Goal: Task Accomplishment & Management: Use online tool/utility

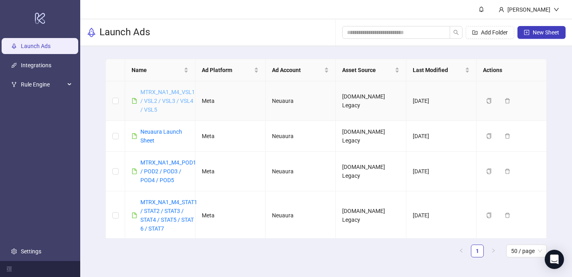
click at [180, 95] on link "MTRX_NA1_M4_VSL1 / VSL2 / VSL3 / VSL4 / VSL5" at bounding box center [167, 101] width 55 height 24
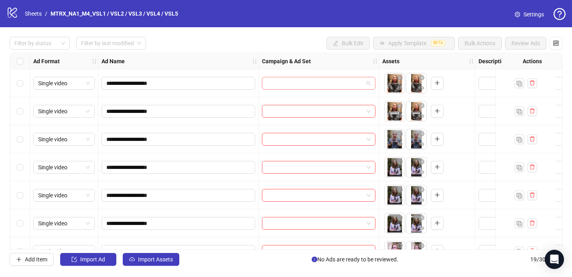
click at [300, 85] on input "search" at bounding box center [315, 83] width 97 height 12
click at [183, 77] on span "**********" at bounding box center [178, 83] width 154 height 13
click at [183, 80] on input "**********" at bounding box center [177, 83] width 142 height 9
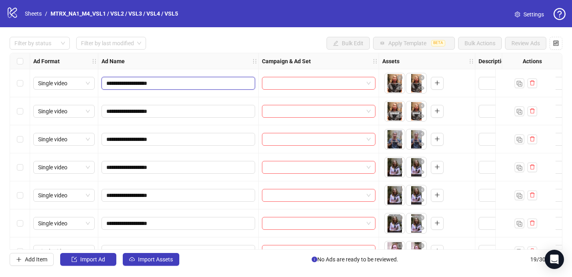
click at [183, 80] on input "**********" at bounding box center [177, 83] width 142 height 9
click at [365, 85] on span at bounding box center [319, 83] width 104 height 12
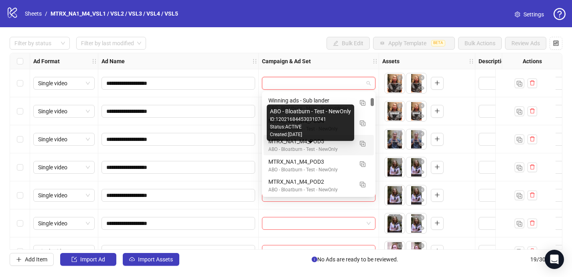
scroll to position [110, 0]
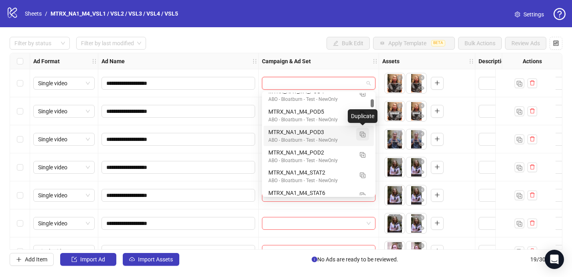
click at [364, 136] on img "button" at bounding box center [363, 135] width 6 height 6
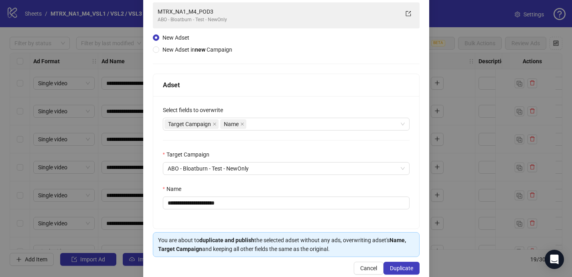
scroll to position [74, 0]
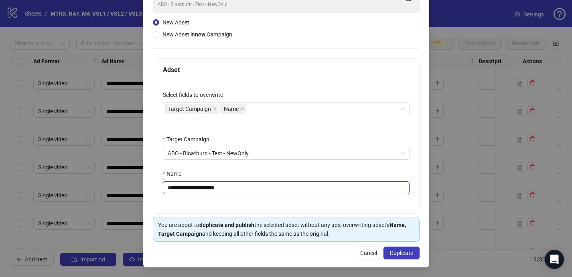
click at [245, 187] on input "**********" at bounding box center [286, 188] width 247 height 13
paste input "text"
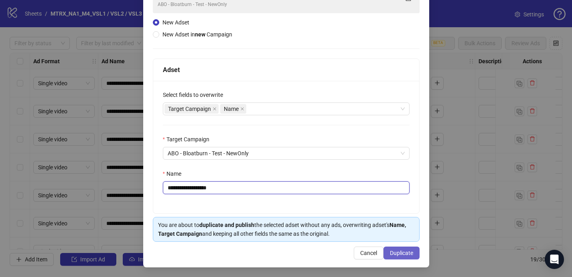
type input "**********"
click at [404, 257] on button "Duplicate" at bounding box center [401, 253] width 36 height 13
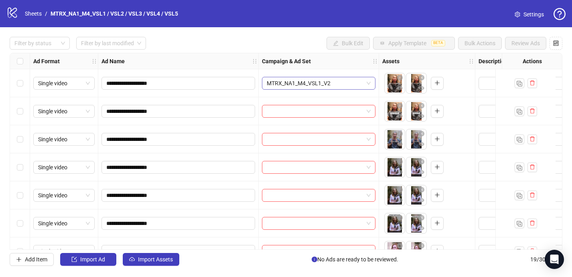
click at [346, 87] on span "MTRX_NA1_M4_VSL1_V2" at bounding box center [319, 83] width 104 height 12
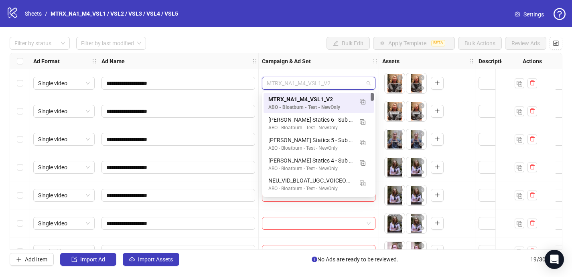
click at [304, 35] on div "**********" at bounding box center [286, 151] width 572 height 249
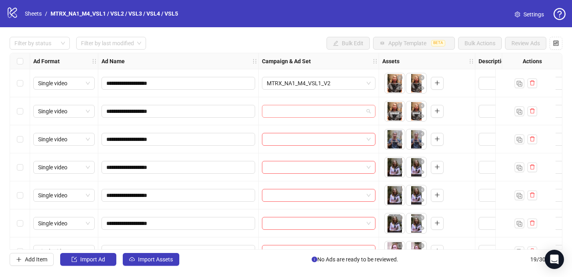
click at [334, 109] on input "search" at bounding box center [315, 111] width 97 height 12
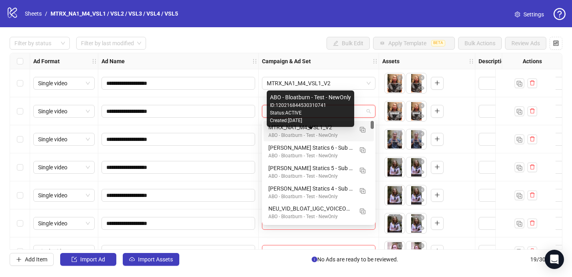
click at [335, 130] on div "MTRX_NA1_M4_VSL1_V2" at bounding box center [310, 127] width 85 height 9
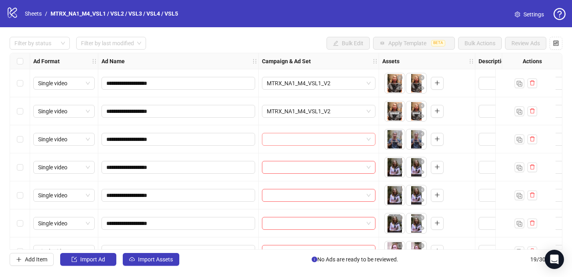
click at [332, 140] on input "search" at bounding box center [315, 139] width 97 height 12
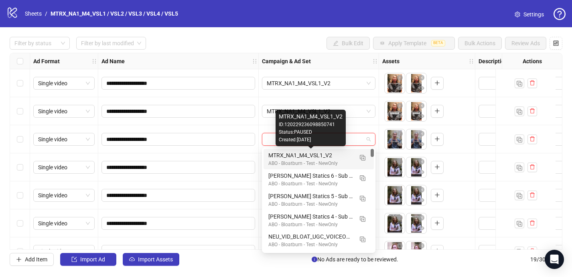
click at [328, 159] on div "MTRX_NA1_M4_VSL1_V2" at bounding box center [310, 155] width 85 height 9
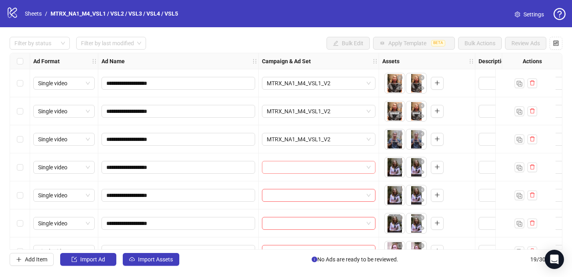
click at [326, 166] on input "search" at bounding box center [315, 168] width 97 height 12
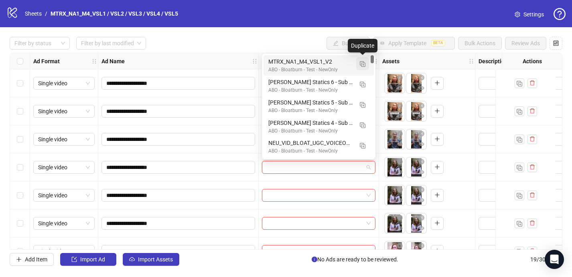
click at [358, 65] on button "button" at bounding box center [362, 63] width 13 height 13
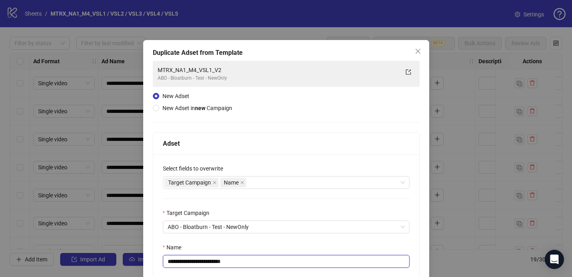
drag, startPoint x: 220, startPoint y: 262, endPoint x: 317, endPoint y: 254, distance: 98.1
click at [317, 254] on div "**********" at bounding box center [286, 255] width 247 height 25
click at [276, 262] on input "**********" at bounding box center [286, 261] width 247 height 13
drag, startPoint x: 263, startPoint y: 264, endPoint x: 219, endPoint y: 264, distance: 43.3
click at [219, 264] on input "**********" at bounding box center [286, 261] width 247 height 13
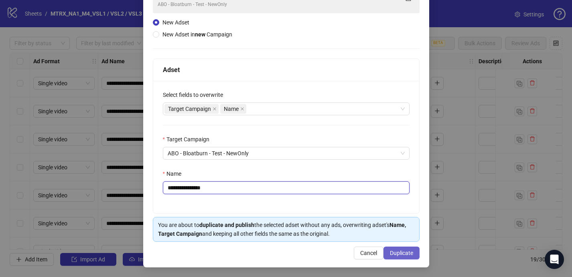
type input "**********"
click at [406, 251] on span "Duplicate" at bounding box center [401, 253] width 23 height 6
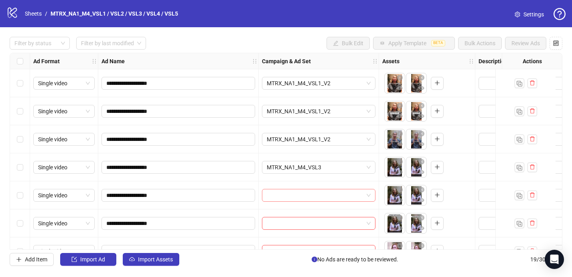
click at [350, 193] on input "search" at bounding box center [315, 196] width 97 height 12
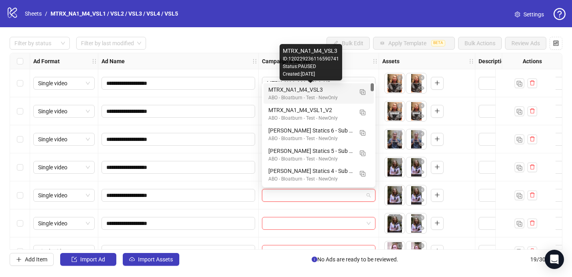
click at [334, 86] on div "MTRX_NA1_M4_VSL3" at bounding box center [310, 89] width 85 height 9
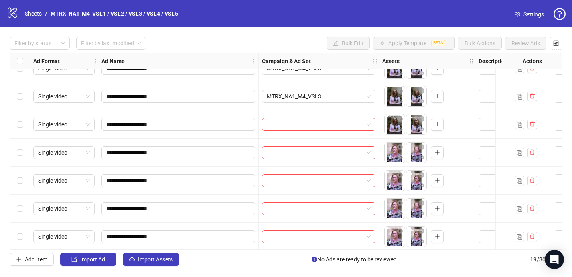
scroll to position [105, 0]
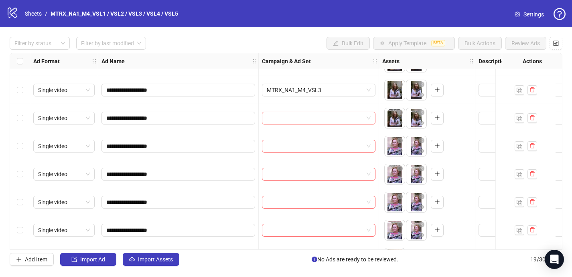
click at [343, 119] on input "search" at bounding box center [315, 118] width 97 height 12
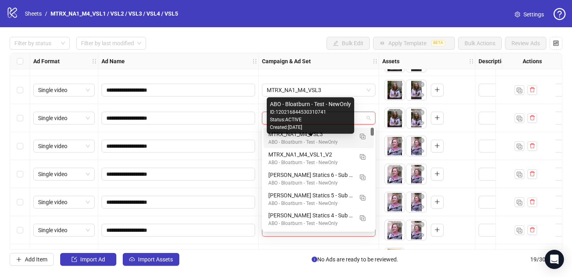
click at [332, 140] on div "ABO - Bloatburn - Test - NewOnly" at bounding box center [310, 143] width 85 height 8
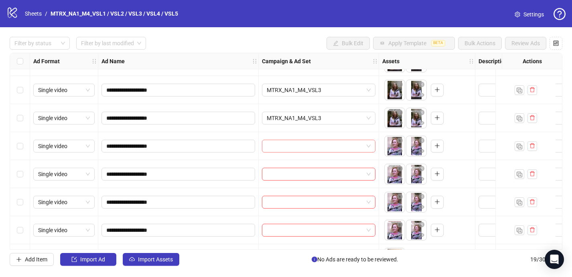
click at [333, 145] on input "search" at bounding box center [315, 146] width 97 height 12
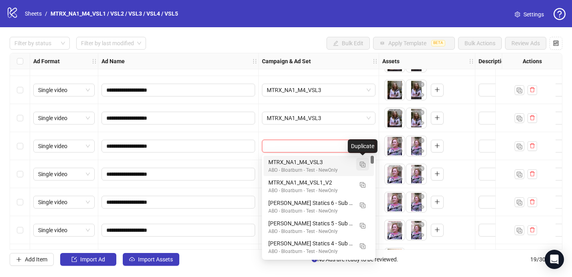
click at [360, 168] on button "button" at bounding box center [362, 164] width 13 height 13
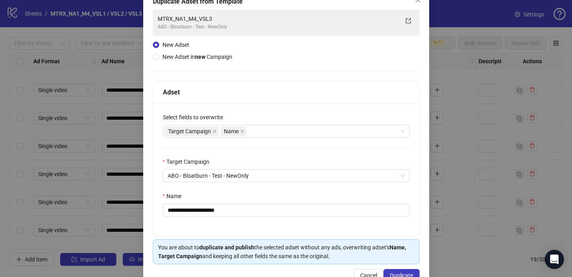
scroll to position [56, 0]
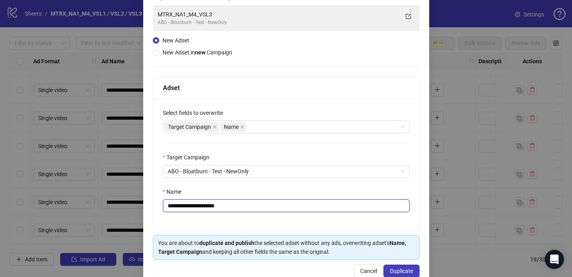
click at [221, 204] on input "**********" at bounding box center [286, 206] width 247 height 13
drag, startPoint x: 219, startPoint y: 204, endPoint x: 303, endPoint y: 206, distance: 83.4
click at [302, 206] on input "**********" at bounding box center [286, 206] width 247 height 13
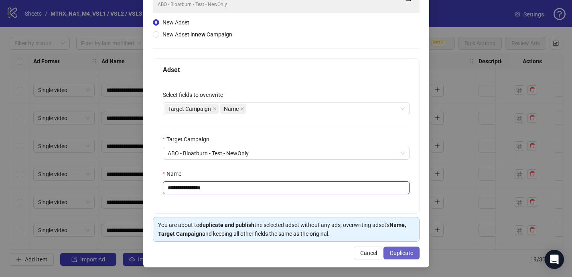
type input "**********"
click at [404, 249] on button "Duplicate" at bounding box center [401, 253] width 36 height 13
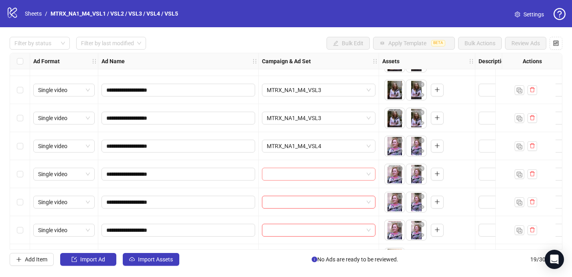
click at [370, 175] on div at bounding box center [318, 174] width 113 height 13
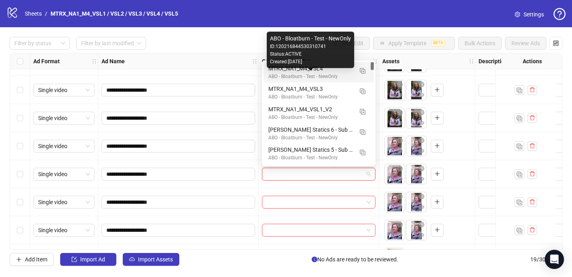
click at [336, 71] on div "MTRX_NA1_M4_VSL4" at bounding box center [310, 68] width 85 height 9
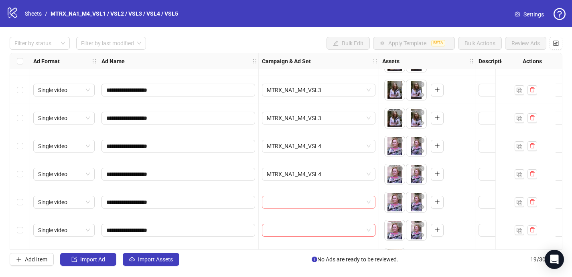
click at [326, 204] on input "search" at bounding box center [315, 202] width 97 height 12
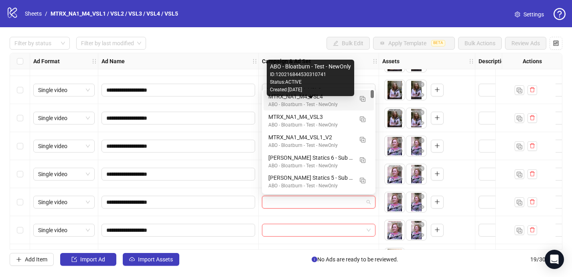
click at [325, 102] on div "ABO - Bloatburn - Test - NewOnly" at bounding box center [310, 105] width 85 height 8
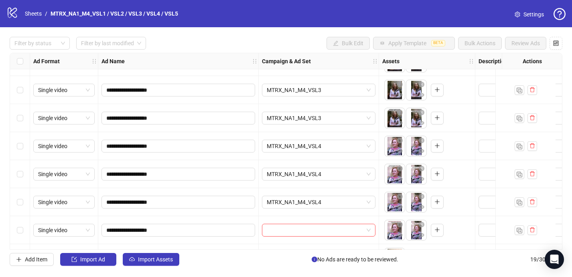
scroll to position [172, 0]
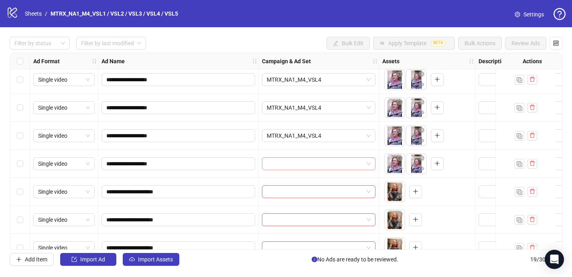
click at [344, 166] on input "search" at bounding box center [315, 164] width 97 height 12
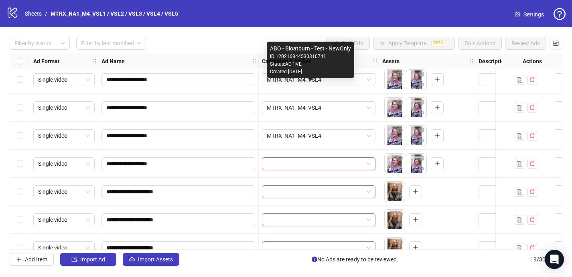
click at [336, 62] on div "Status: ACTIVE" at bounding box center [310, 65] width 81 height 8
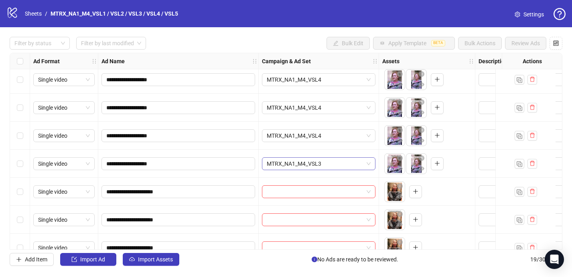
click at [343, 164] on span "MTRX_NA1_M4_VSL3" at bounding box center [319, 164] width 104 height 12
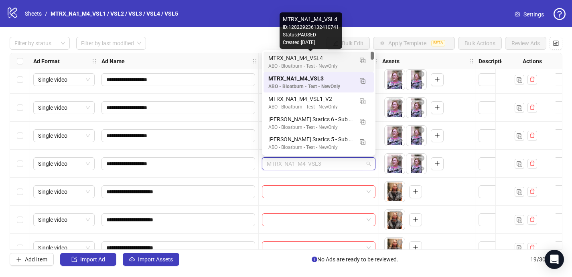
click at [339, 62] on div "MTRX_NA1_M4_VSL4" at bounding box center [310, 58] width 85 height 9
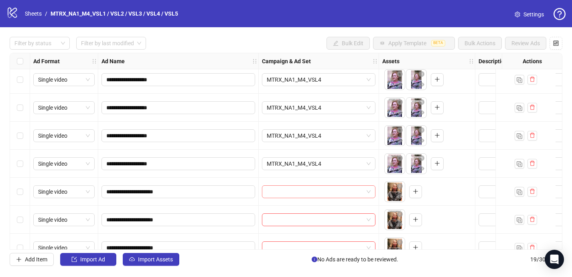
click at [337, 190] on input "search" at bounding box center [315, 192] width 97 height 12
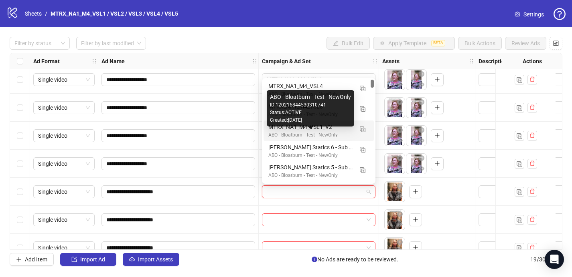
click at [348, 133] on div "ABO - Bloatburn - Test - NewOnly" at bounding box center [310, 135] width 85 height 8
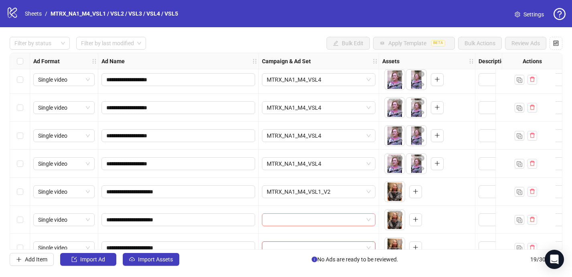
scroll to position [216, 0]
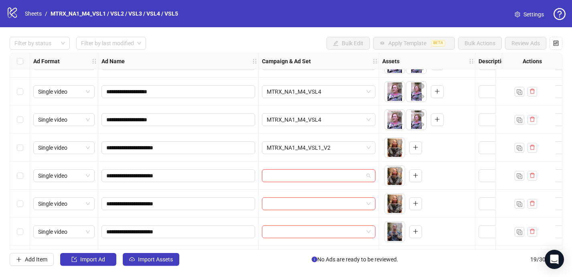
click at [336, 179] on input "search" at bounding box center [315, 176] width 97 height 12
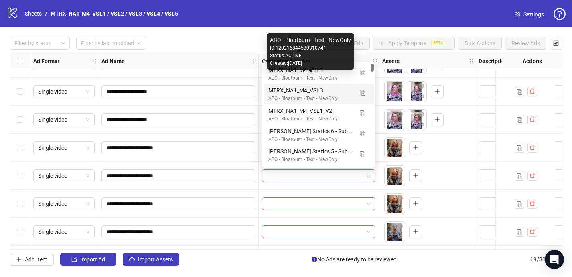
click at [336, 92] on div "MTRX_NA1_M4_VSL3" at bounding box center [310, 90] width 85 height 9
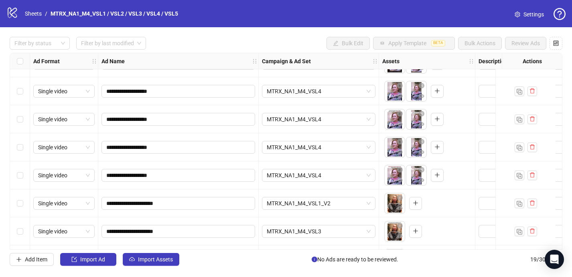
scroll to position [356, 0]
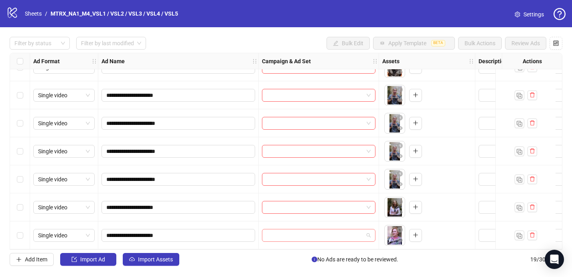
click at [318, 233] on input "search" at bounding box center [315, 236] width 97 height 12
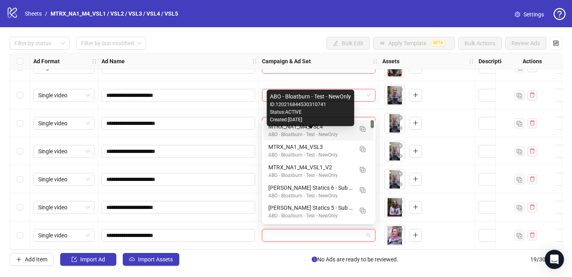
click at [333, 131] on div "MTRX_NA1_M4_VSL4" at bounding box center [310, 126] width 85 height 9
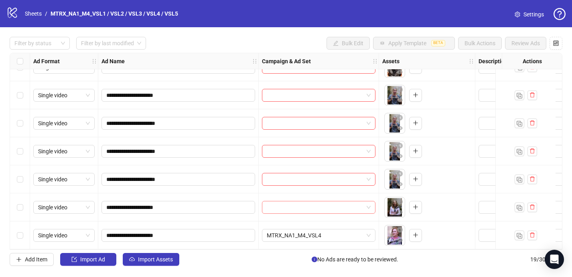
click at [334, 209] on input "search" at bounding box center [315, 208] width 97 height 12
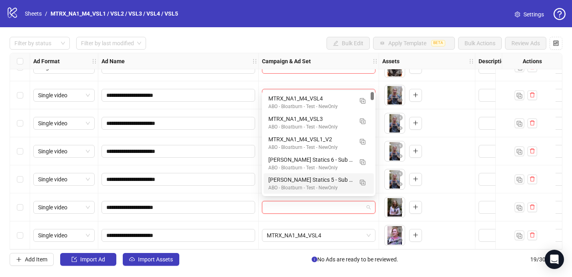
click at [442, 240] on div "To pick up a draggable item, press the space bar. While dragging, use the arrow…" at bounding box center [426, 235] width 89 height 25
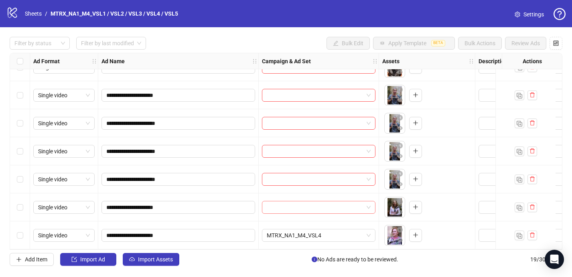
click at [368, 202] on span at bounding box center [319, 208] width 104 height 12
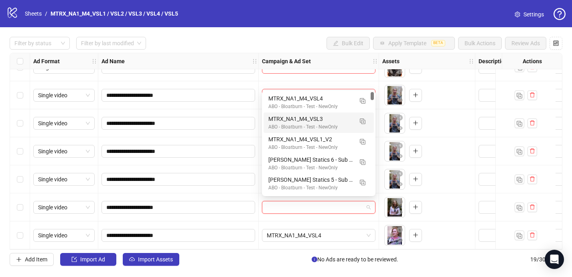
click at [346, 123] on div "MTRX_NA1_M4_VSL3" at bounding box center [310, 119] width 85 height 9
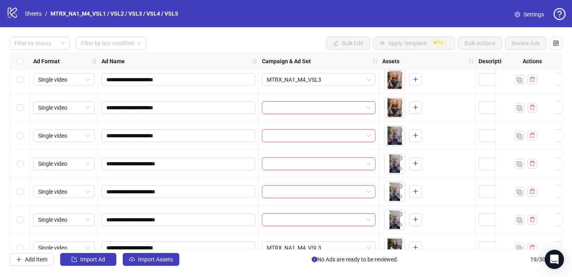
scroll to position [311, 0]
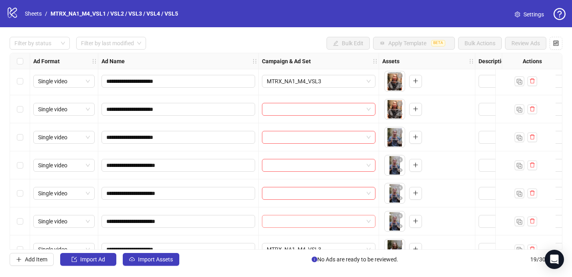
click at [335, 226] on input "search" at bounding box center [315, 222] width 97 height 12
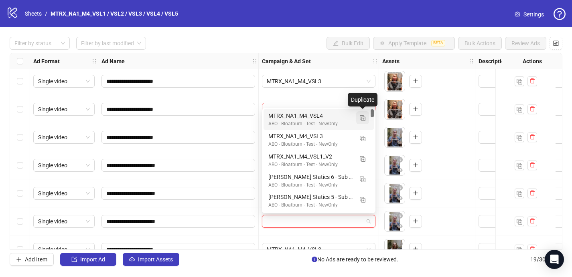
click at [364, 118] on img "button" at bounding box center [363, 118] width 6 height 6
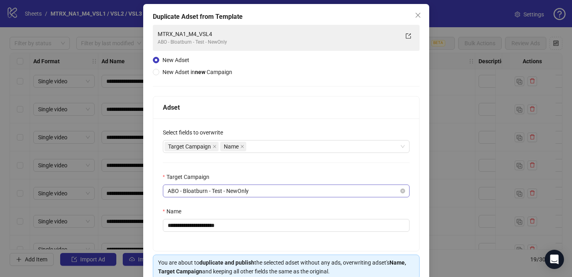
scroll to position [74, 0]
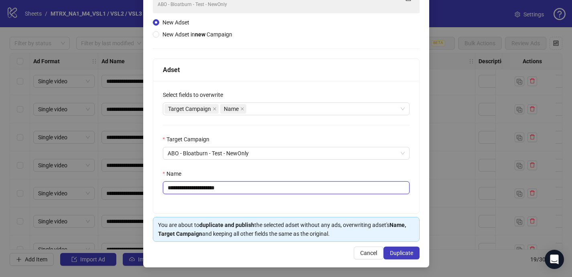
drag, startPoint x: 218, startPoint y: 187, endPoint x: 307, endPoint y: 187, distance: 88.2
click at [307, 187] on input "**********" at bounding box center [286, 188] width 247 height 13
type input "**********"
click at [412, 258] on button "Duplicate" at bounding box center [401, 253] width 36 height 13
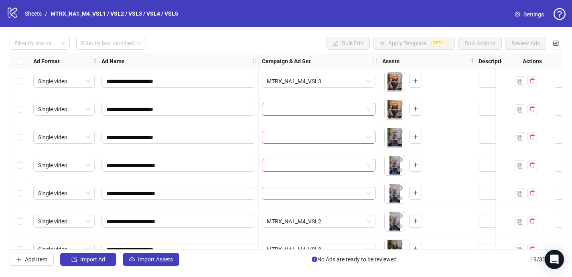
click at [348, 192] on input "search" at bounding box center [315, 194] width 97 height 12
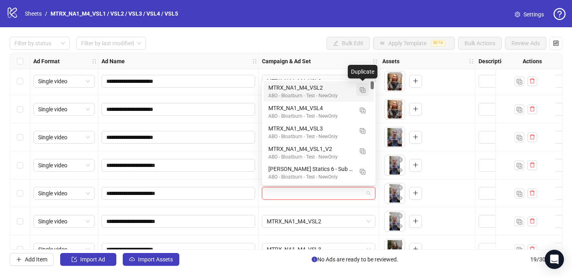
click at [356, 94] on button "button" at bounding box center [362, 89] width 13 height 13
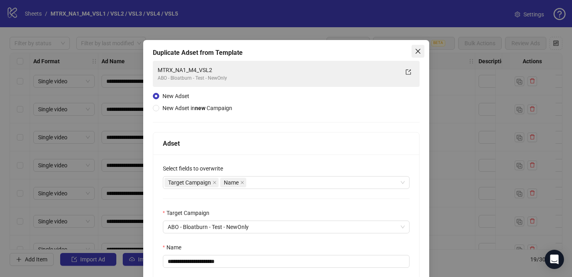
click at [418, 48] on button "Close" at bounding box center [417, 51] width 13 height 13
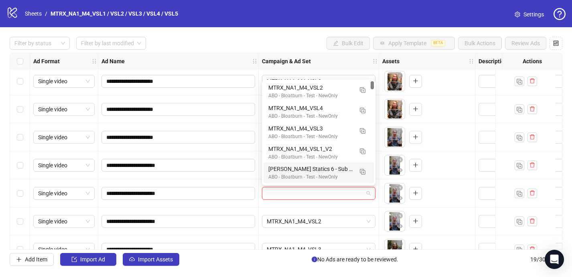
click at [338, 198] on input "search" at bounding box center [315, 194] width 97 height 12
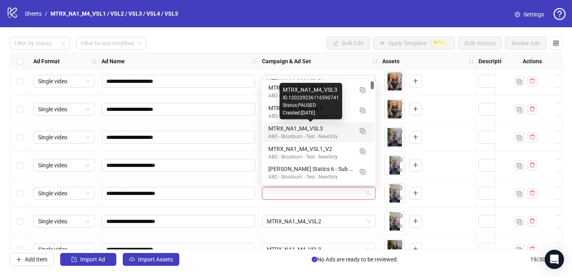
click at [324, 90] on div "MTRX_NA1_M4_VSL3" at bounding box center [311, 89] width 56 height 9
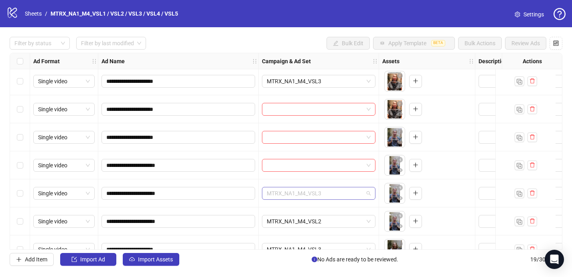
click at [319, 196] on span "MTRX_NA1_M4_VSL3" at bounding box center [319, 194] width 104 height 12
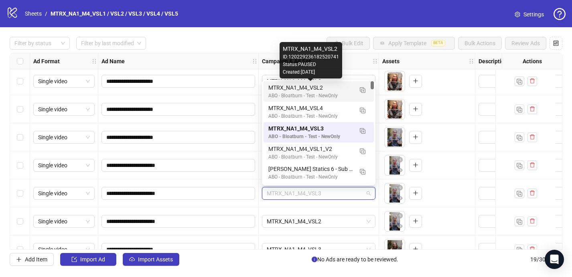
click at [349, 89] on div "MTRX_NA1_M4_VSL2" at bounding box center [310, 87] width 85 height 9
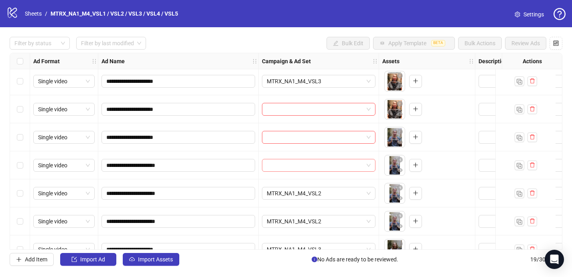
click at [316, 162] on input "search" at bounding box center [315, 166] width 97 height 12
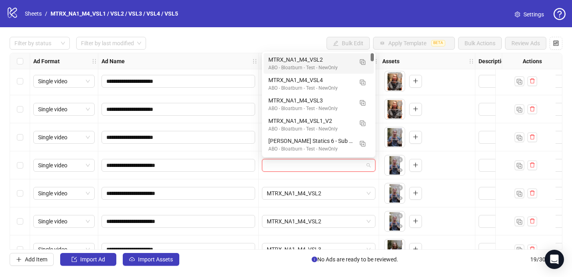
click at [336, 63] on div "MTRX_NA1_M4_VSL2" at bounding box center [310, 59] width 85 height 9
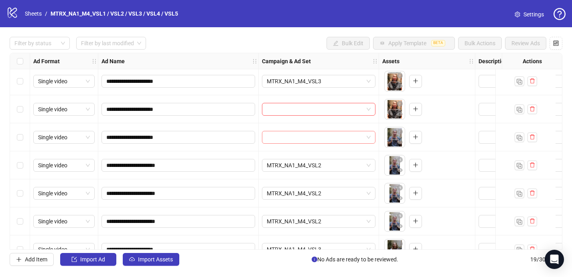
click at [326, 142] on input "search" at bounding box center [315, 137] width 97 height 12
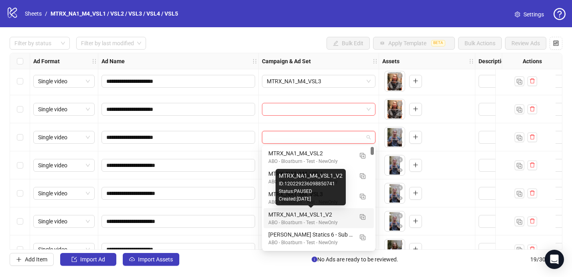
click at [322, 217] on div "MTRX_NA1_M4_VSL1_V2" at bounding box center [310, 214] width 85 height 9
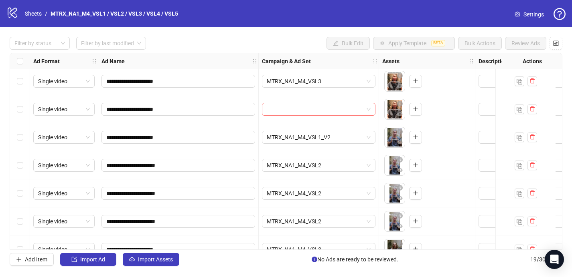
click at [326, 107] on input "search" at bounding box center [315, 109] width 97 height 12
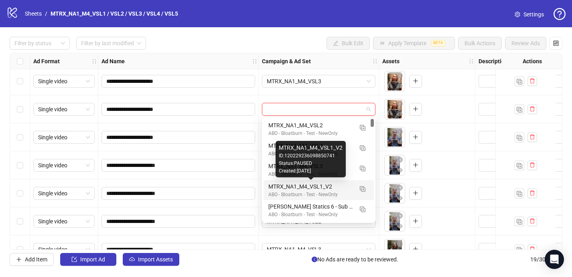
click at [333, 182] on div "MTRX_NA1_M4_VSL1_V2" at bounding box center [310, 186] width 85 height 9
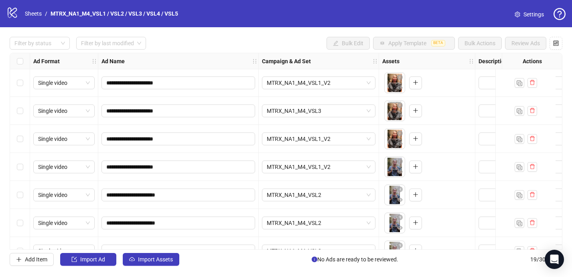
scroll to position [279, 0]
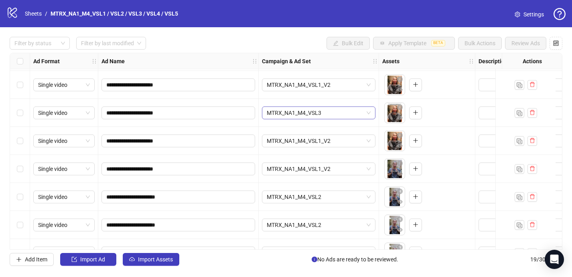
click at [332, 114] on span "MTRX_NA1_M4_VSL3" at bounding box center [319, 113] width 104 height 12
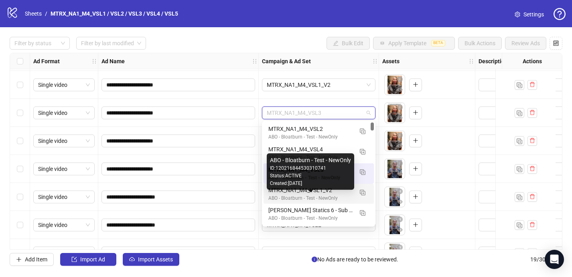
click at [328, 197] on div "ABO - Bloatburn - Test - NewOnly" at bounding box center [310, 199] width 85 height 8
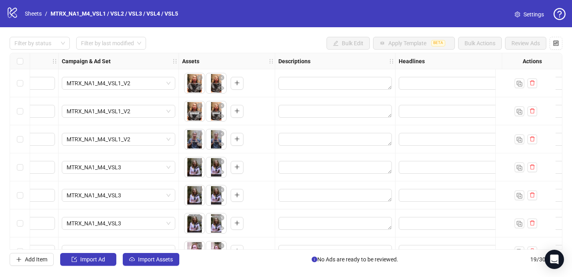
scroll to position [0, 228]
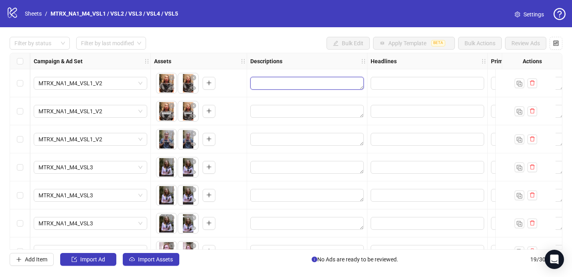
click at [319, 83] on textarea "Edit values" at bounding box center [306, 83] width 113 height 13
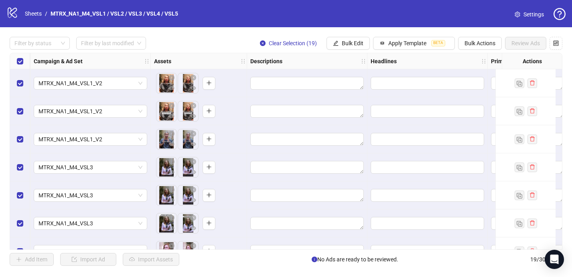
click at [315, 75] on div at bounding box center [307, 83] width 120 height 28
click at [310, 83] on textarea "Edit values" at bounding box center [306, 83] width 113 height 13
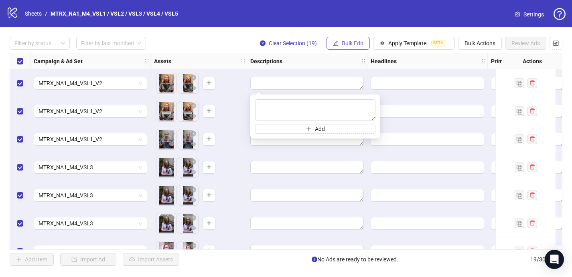
click at [357, 42] on span "Bulk Edit" at bounding box center [353, 43] width 22 height 6
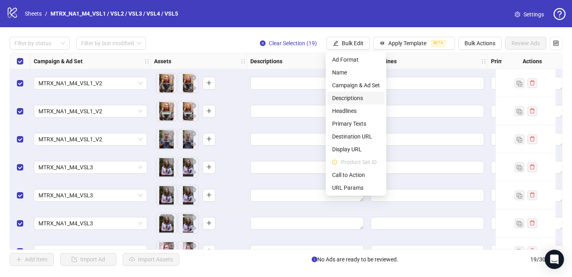
click at [356, 101] on span "Descriptions" at bounding box center [356, 98] width 48 height 9
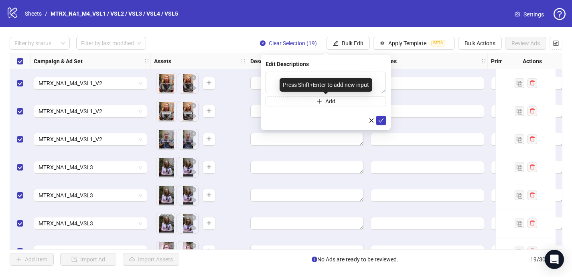
click at [345, 83] on div "Press Shift+Enter to add new input" at bounding box center [325, 85] width 93 height 14
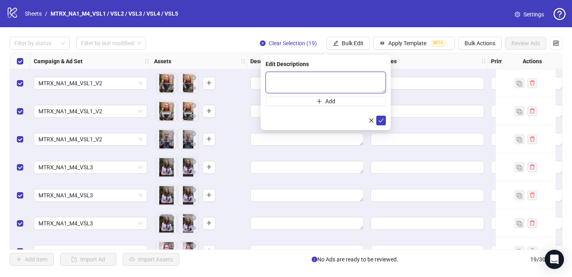
click at [369, 75] on textarea at bounding box center [325, 83] width 120 height 22
click at [342, 40] on span "Bulk Edit" at bounding box center [353, 43] width 22 height 6
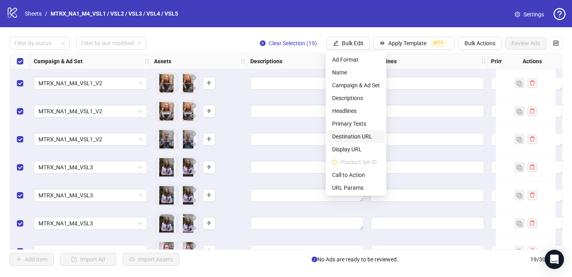
click at [364, 141] on li "Destination URL" at bounding box center [355, 136] width 57 height 13
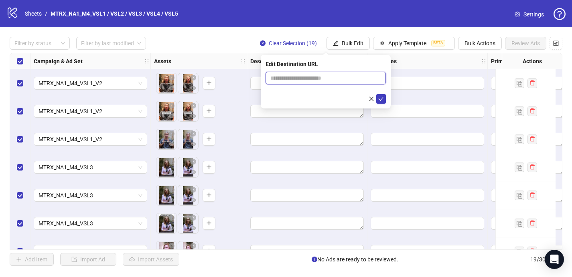
click at [317, 78] on input "text" at bounding box center [322, 78] width 104 height 9
paste input "**********"
type input "**********"
click at [380, 100] on icon "check" at bounding box center [381, 99] width 6 height 6
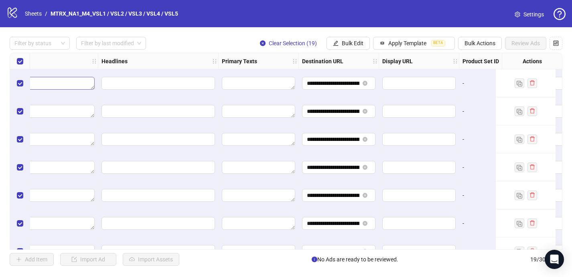
scroll to position [0, 510]
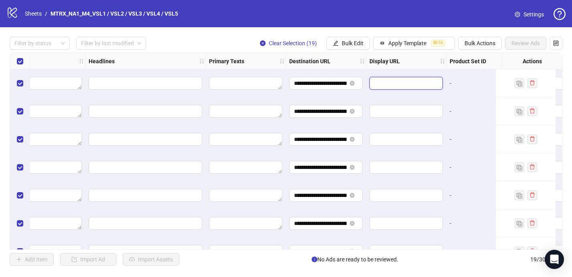
click at [376, 83] on input "text" at bounding box center [405, 83] width 62 height 9
paste input "**********"
type input "**********"
click at [396, 84] on input "**********" at bounding box center [405, 83] width 62 height 9
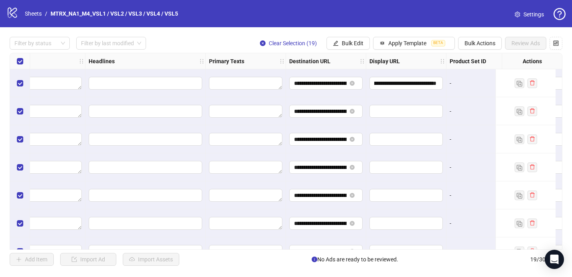
click at [343, 28] on div "**********" at bounding box center [286, 151] width 572 height 249
click at [343, 43] on span "Bulk Edit" at bounding box center [353, 43] width 22 height 6
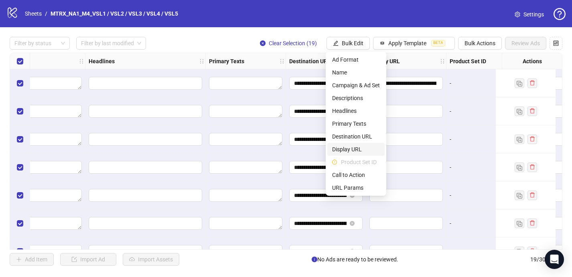
click at [356, 149] on span "Display URL" at bounding box center [356, 149] width 48 height 9
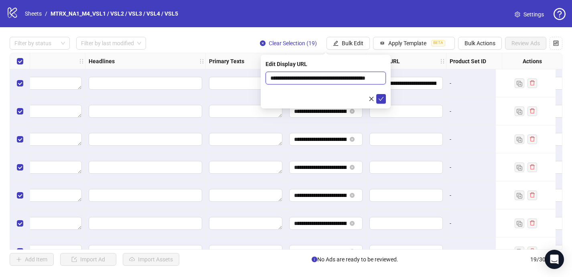
scroll to position [0, 16]
drag, startPoint x: 331, startPoint y: 76, endPoint x: 455, endPoint y: 76, distance: 124.3
click at [455, 76] on body "**********" at bounding box center [286, 138] width 572 height 277
drag, startPoint x: 303, startPoint y: 79, endPoint x: 241, endPoint y: 75, distance: 61.8
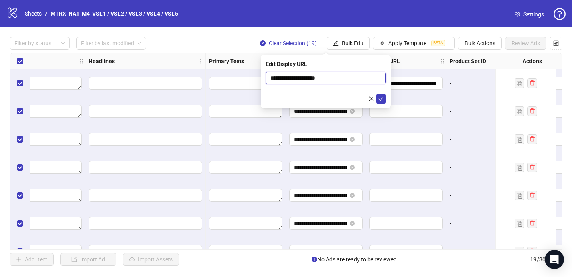
click at [241, 75] on body "**********" at bounding box center [286, 138] width 572 height 277
type input "**********"
click at [381, 93] on form "**********" at bounding box center [325, 88] width 120 height 32
click at [381, 95] on button "submit" at bounding box center [381, 99] width 10 height 10
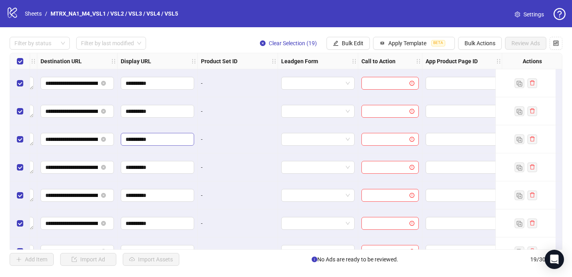
scroll to position [0, 777]
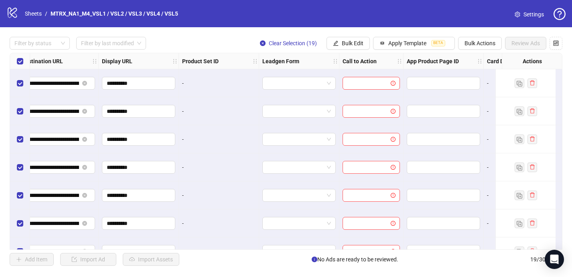
click at [369, 45] on div "Clear Selection (19) Bulk Edit Apply Template BETA Bulk Actions Review Ads" at bounding box center [407, 43] width 309 height 13
click at [361, 44] on span "Bulk Edit" at bounding box center [353, 43] width 22 height 6
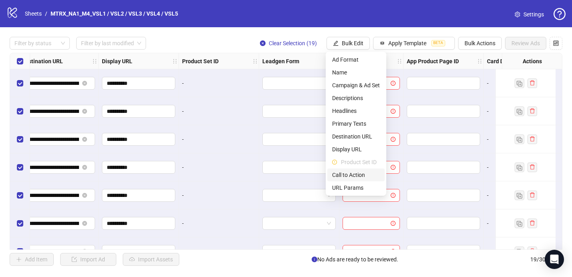
click at [370, 181] on li "Call to Action" at bounding box center [355, 175] width 57 height 13
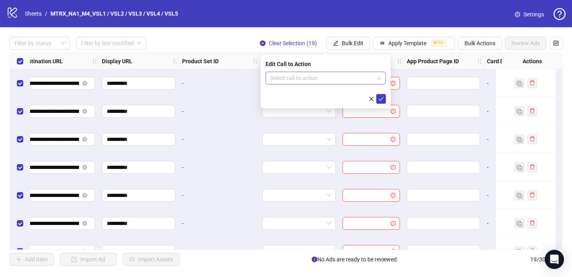
click at [340, 75] on input "search" at bounding box center [321, 78] width 103 height 12
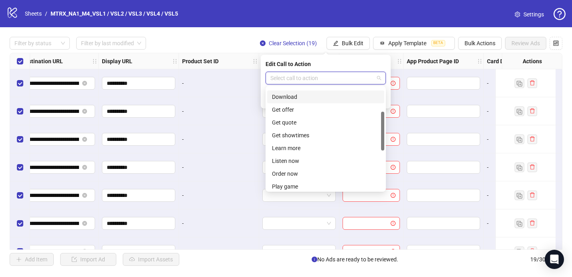
scroll to position [73, 0]
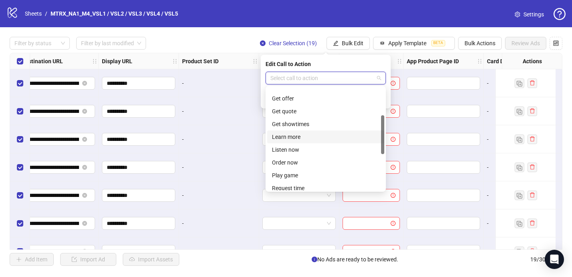
click at [322, 139] on div "Learn more" at bounding box center [325, 137] width 107 height 9
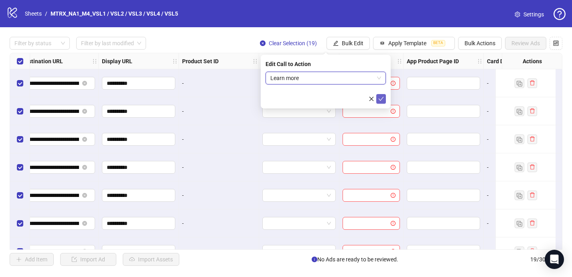
click at [378, 101] on icon "check" at bounding box center [381, 99] width 6 height 6
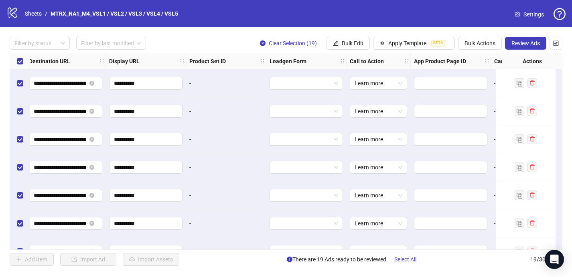
scroll to position [0, 639]
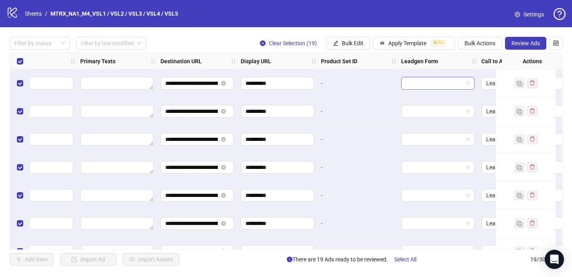
click at [448, 87] on input "search" at bounding box center [434, 83] width 57 height 12
click at [358, 91] on div "-" at bounding box center [357, 83] width 80 height 28
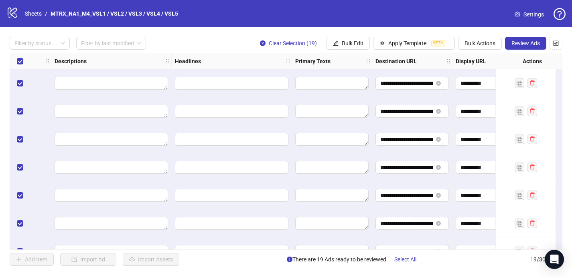
scroll to position [0, 413]
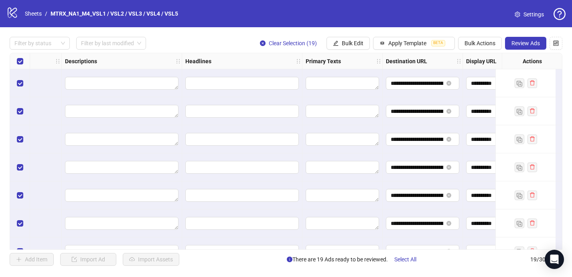
click at [344, 74] on div at bounding box center [342, 83] width 80 height 28
click at [340, 84] on textarea "Edit values" at bounding box center [341, 83] width 73 height 13
click at [167, 80] on textarea "Edit values" at bounding box center [121, 83] width 113 height 13
click at [364, 50] on button "Bulk Edit" at bounding box center [347, 43] width 43 height 13
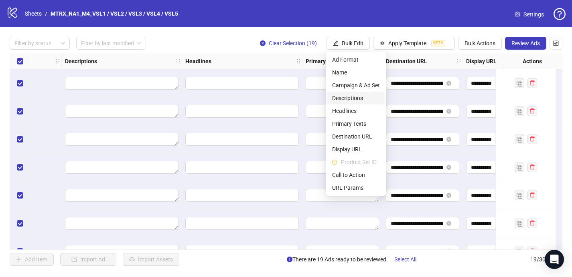
click at [352, 102] on span "Descriptions" at bounding box center [356, 98] width 48 height 9
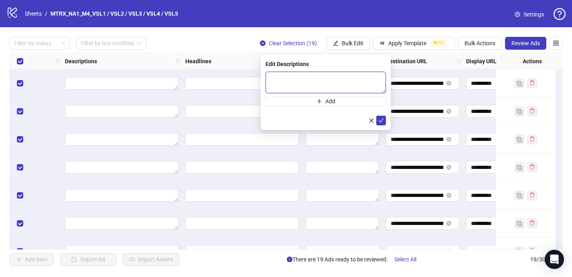
click at [317, 73] on textarea at bounding box center [325, 83] width 120 height 22
paste textarea "**********"
type textarea "**********"
click at [381, 123] on span "submit" at bounding box center [381, 120] width 6 height 6
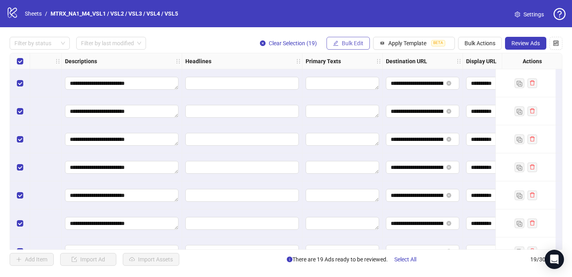
click at [351, 45] on span "Bulk Edit" at bounding box center [353, 43] width 22 height 6
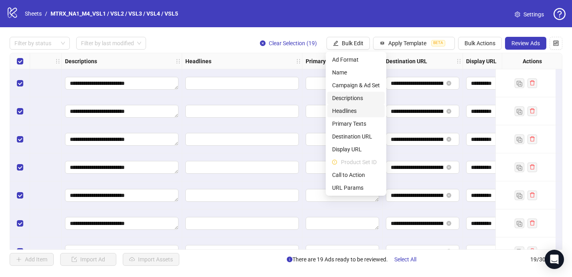
click at [348, 111] on span "Headlines" at bounding box center [356, 111] width 48 height 9
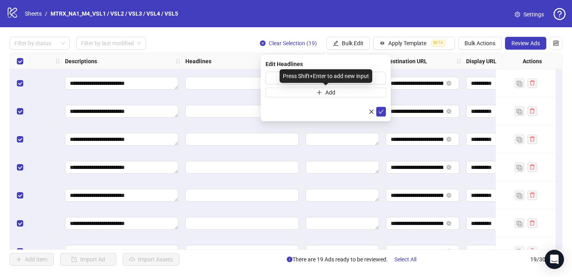
click at [306, 79] on div "Press Shift+Enter to add new input" at bounding box center [325, 76] width 93 height 14
click at [278, 77] on input "text" at bounding box center [325, 78] width 120 height 13
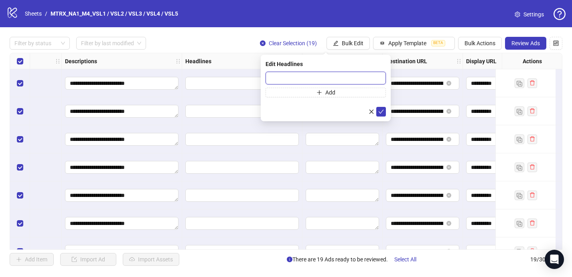
paste input "**********"
type input "**********"
click at [382, 110] on icon "check" at bounding box center [381, 112] width 6 height 6
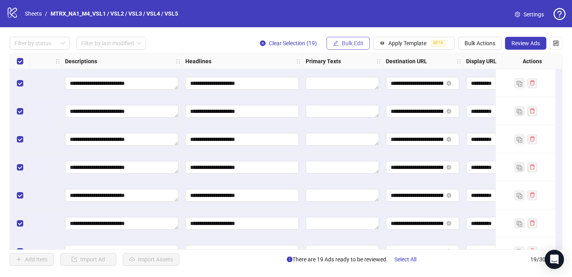
click at [350, 44] on span "Bulk Edit" at bounding box center [353, 43] width 22 height 6
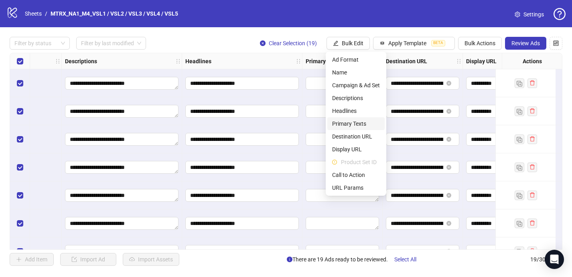
click at [360, 125] on span "Primary Texts" at bounding box center [356, 123] width 48 height 9
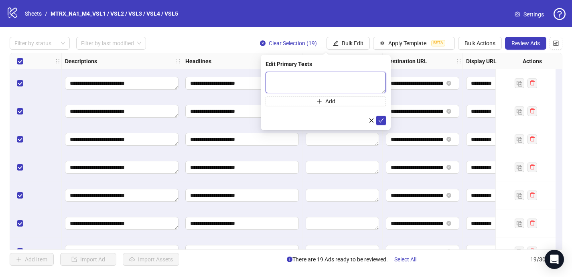
click at [328, 78] on textarea at bounding box center [325, 83] width 120 height 22
paste textarea "**********"
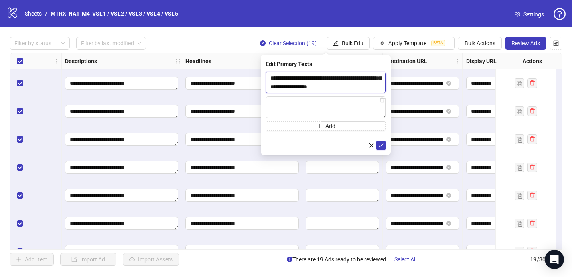
click at [376, 86] on textarea at bounding box center [325, 83] width 120 height 22
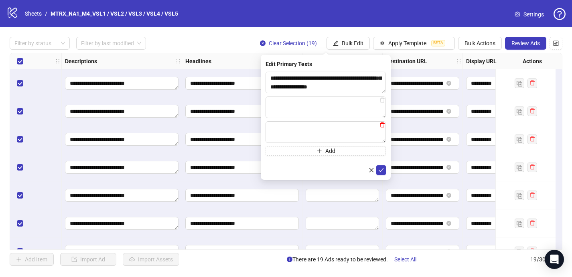
click at [382, 123] on icon "delete" at bounding box center [382, 125] width 5 height 5
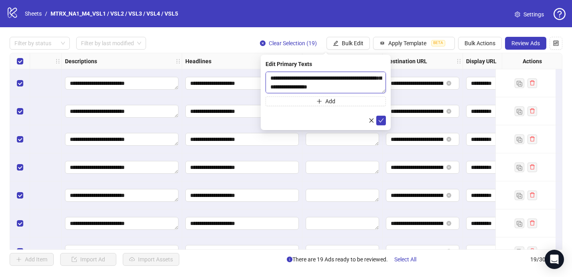
click at [371, 93] on textarea at bounding box center [325, 83] width 120 height 22
paste textarea "**********"
type textarea "**********"
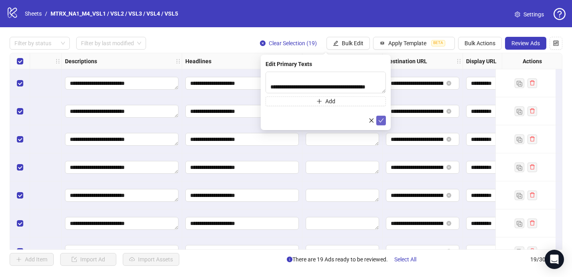
click at [380, 120] on icon "check" at bounding box center [381, 121] width 6 height 6
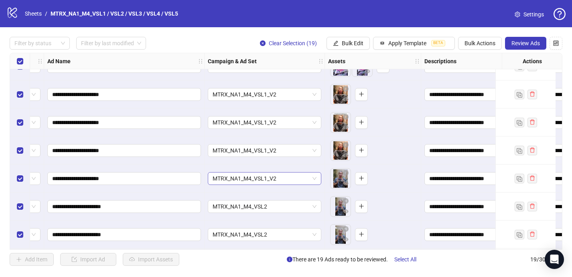
scroll to position [265, 60]
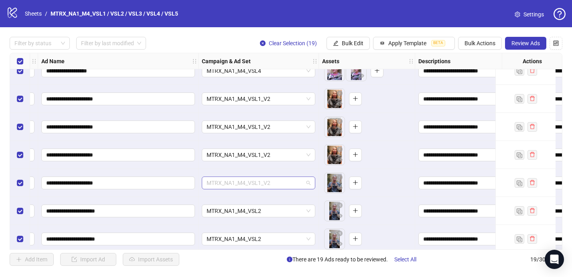
click at [272, 182] on span "MTRX_NA1_M4_VSL1_V2" at bounding box center [258, 183] width 104 height 12
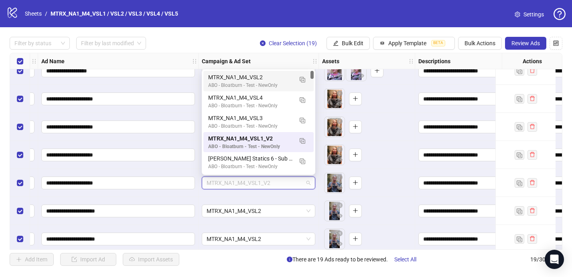
click at [271, 78] on div "MTRX_NA1_M4_VSL2" at bounding box center [250, 77] width 85 height 9
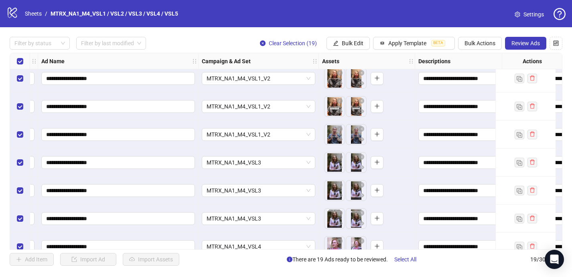
scroll to position [0, 60]
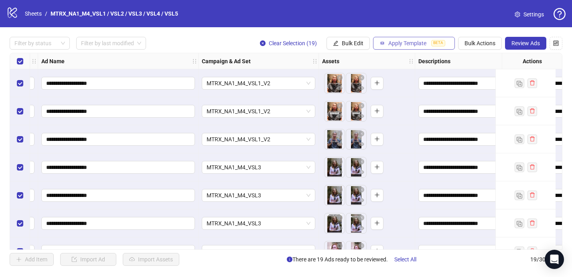
click at [404, 44] on span "Apply Template" at bounding box center [407, 43] width 38 height 6
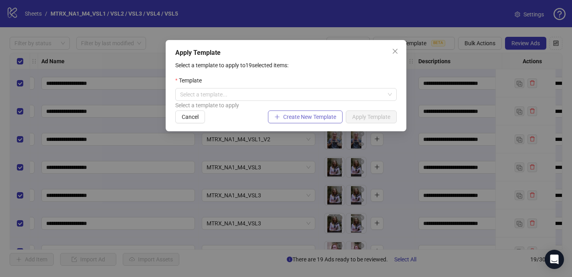
click at [327, 118] on span "Create New Template" at bounding box center [309, 117] width 53 height 6
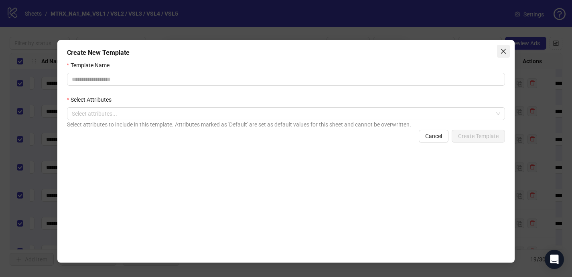
click at [505, 52] on icon "close" at bounding box center [503, 51] width 6 height 6
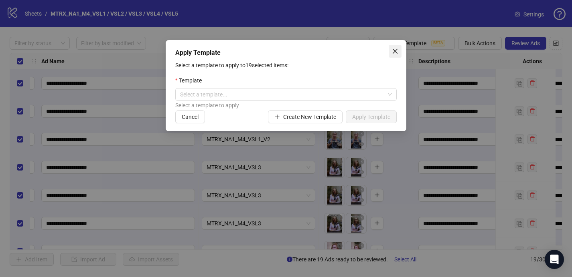
click at [392, 54] on icon "close" at bounding box center [395, 51] width 6 height 6
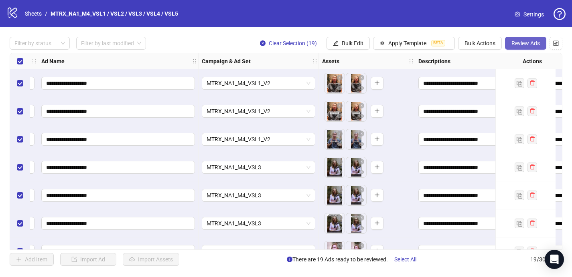
click at [533, 44] on span "Review Ads" at bounding box center [525, 43] width 28 height 6
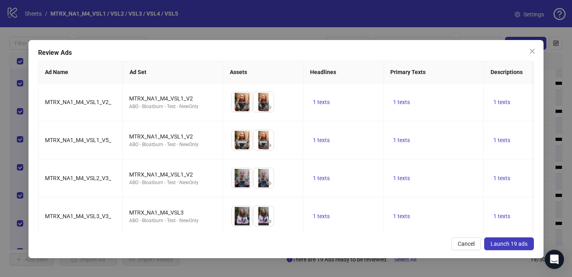
click at [499, 245] on span "Launch 19 ads" at bounding box center [508, 244] width 37 height 6
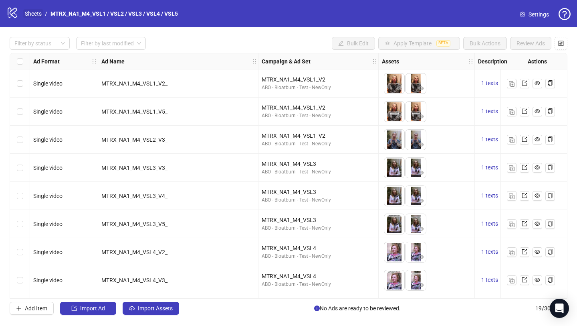
click at [34, 10] on link "Sheets" at bounding box center [33, 13] width 20 height 9
